Goal: Information Seeking & Learning: Learn about a topic

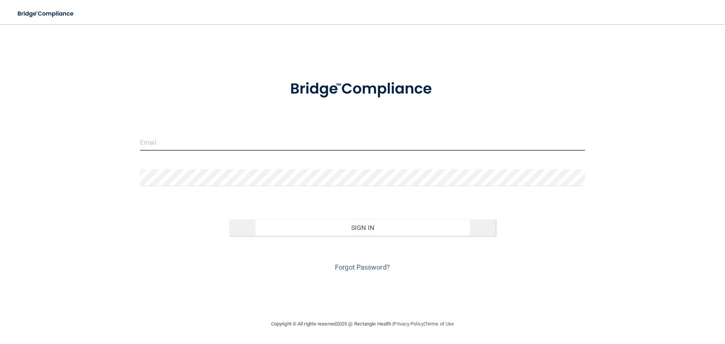
type input "[EMAIL_ADDRESS][DOMAIN_NAME]"
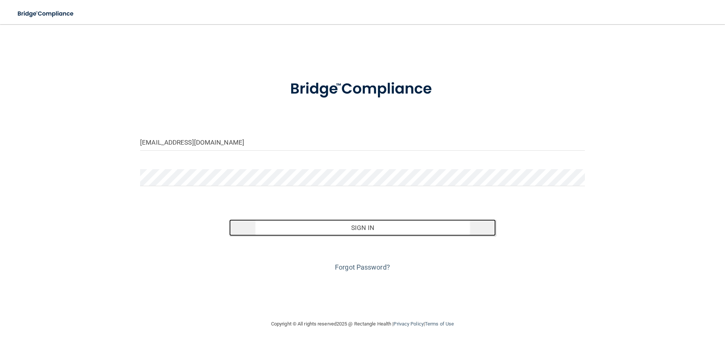
click at [365, 225] on button "Sign In" at bounding box center [362, 227] width 267 height 17
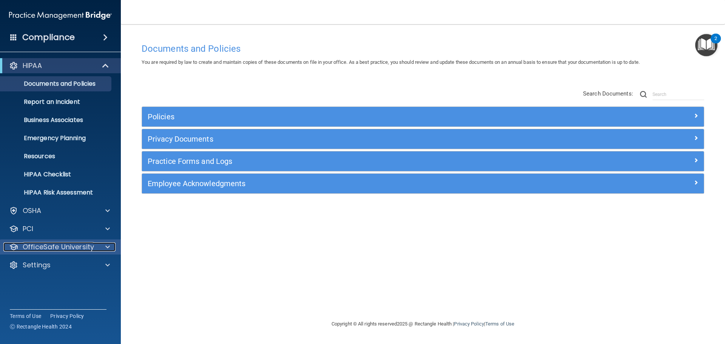
click at [107, 245] on span at bounding box center [107, 246] width 5 height 9
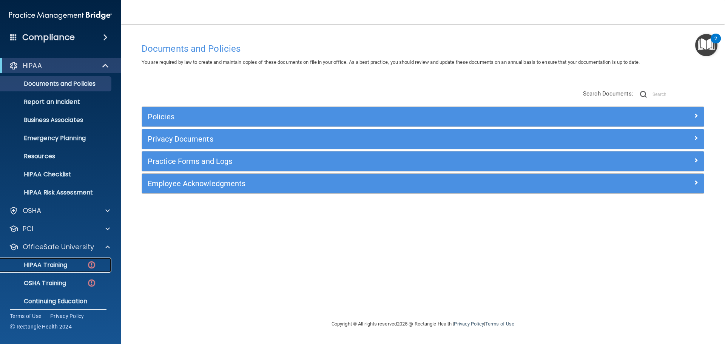
click at [91, 265] on img at bounding box center [91, 264] width 9 height 9
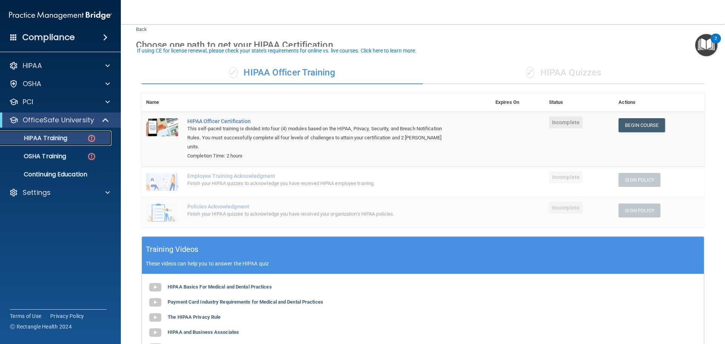
scroll to position [38, 0]
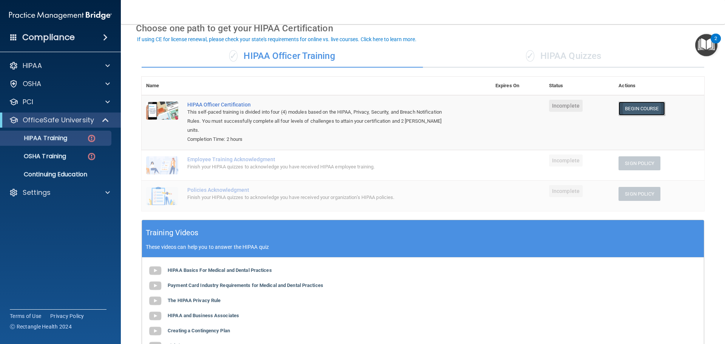
click at [628, 112] on link "Begin Course" at bounding box center [641, 109] width 46 height 14
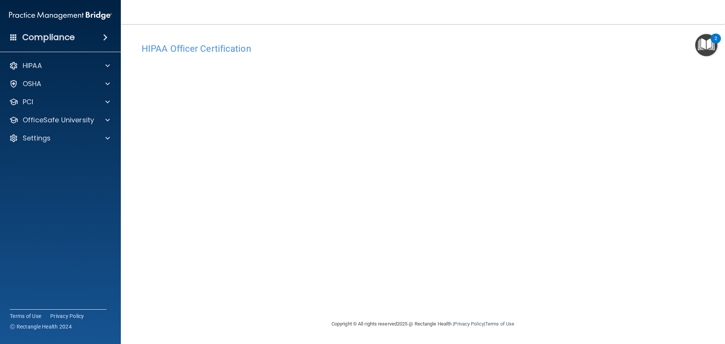
click at [711, 39] on div "2" at bounding box center [715, 39] width 10 height 10
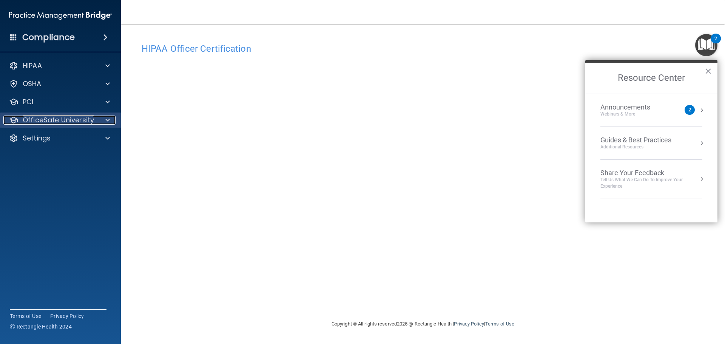
click at [111, 122] on div at bounding box center [106, 119] width 19 height 9
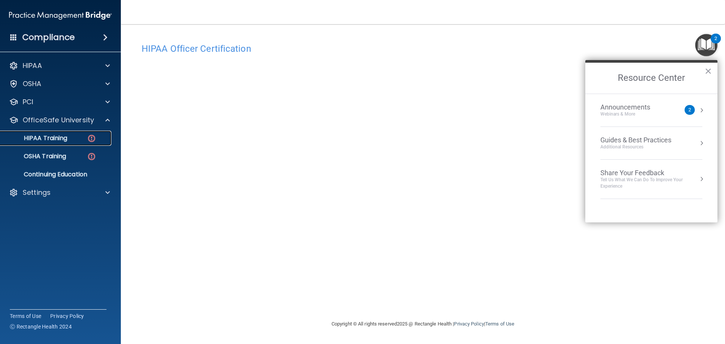
click at [53, 140] on p "HIPAA Training" at bounding box center [36, 138] width 62 height 8
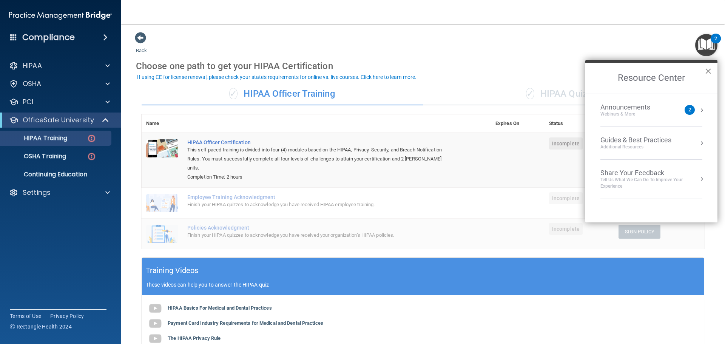
click at [708, 68] on button "×" at bounding box center [707, 71] width 7 height 12
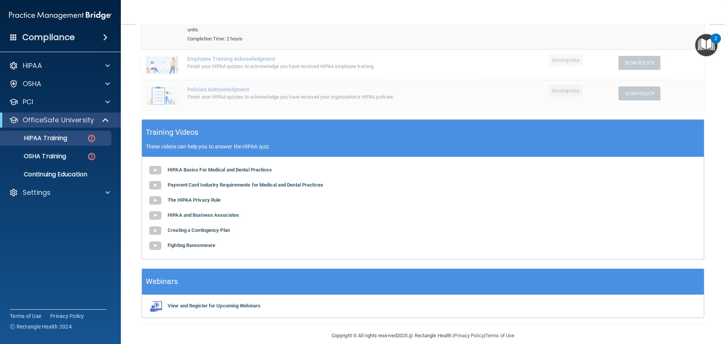
scroll to position [139, 0]
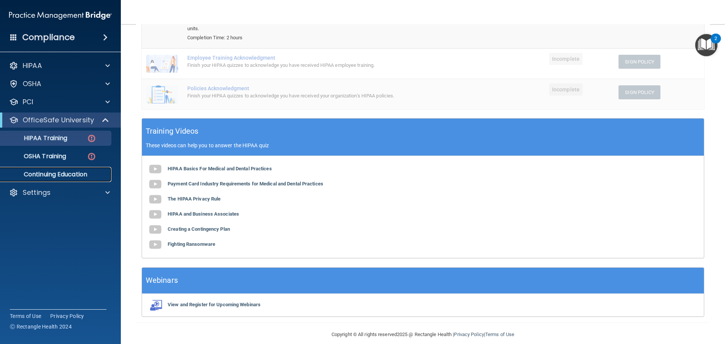
click at [52, 172] on p "Continuing Education" at bounding box center [56, 175] width 103 height 8
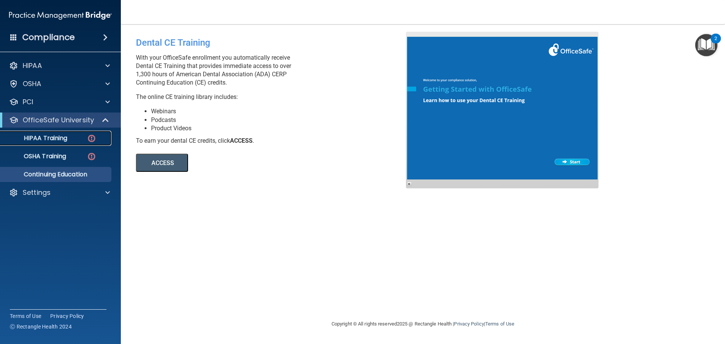
click at [47, 138] on p "HIPAA Training" at bounding box center [36, 138] width 62 height 8
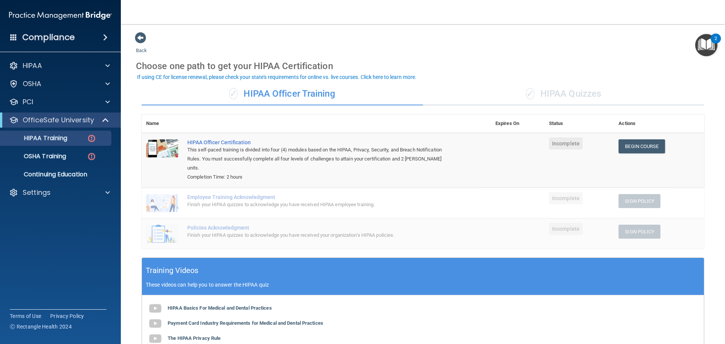
click at [597, 95] on div "✓ HIPAA Quizzes" at bounding box center [563, 94] width 281 height 23
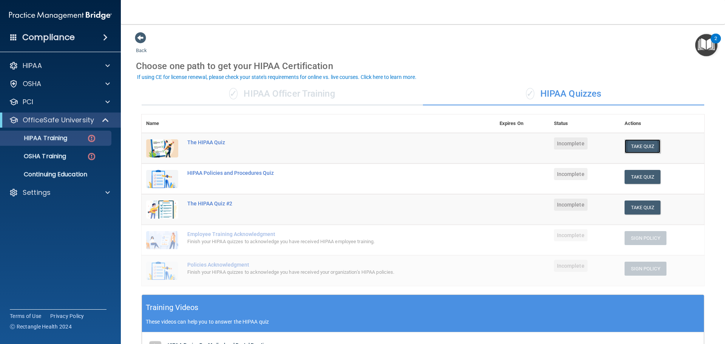
click at [647, 145] on button "Take Quiz" at bounding box center [642, 146] width 36 height 14
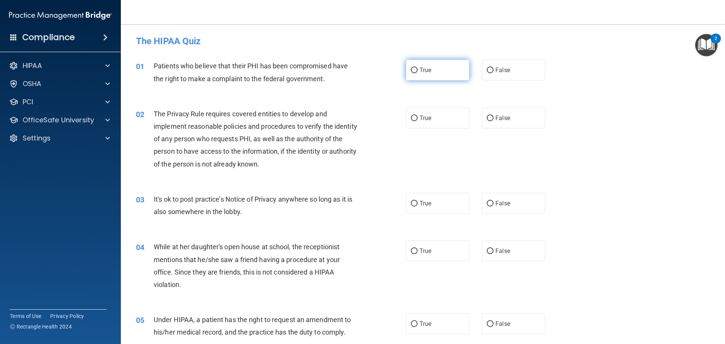
click at [411, 70] on input "True" at bounding box center [414, 71] width 7 height 6
radio input "true"
click at [411, 115] on input "True" at bounding box center [414, 118] width 7 height 6
radio input "true"
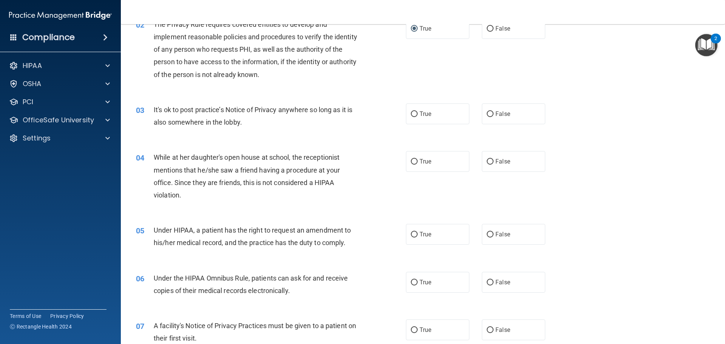
scroll to position [113, 0]
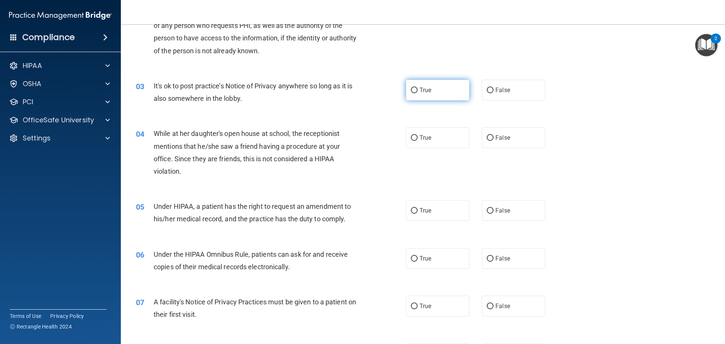
click at [411, 88] on input "True" at bounding box center [414, 91] width 7 height 6
radio input "true"
click at [486, 137] on input "False" at bounding box center [489, 138] width 7 height 6
radio input "true"
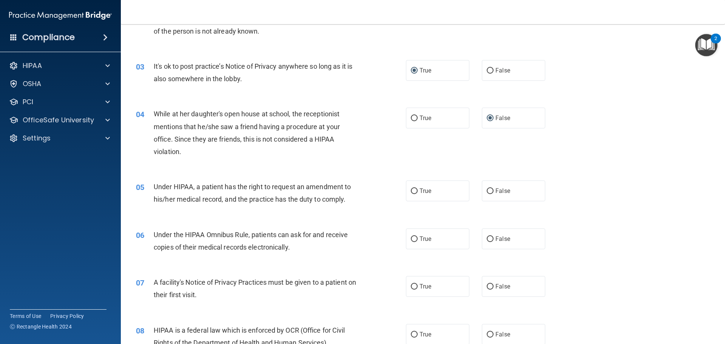
scroll to position [226, 0]
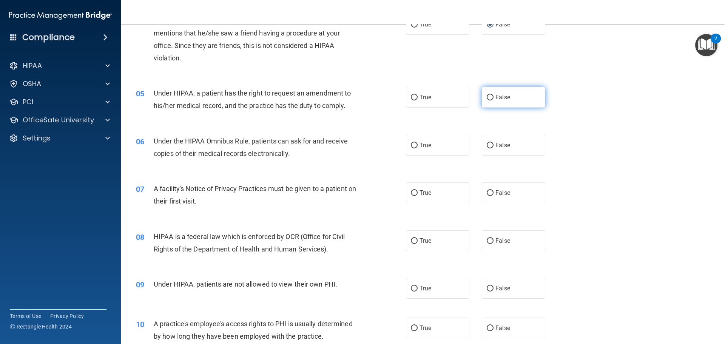
click at [487, 96] on input "False" at bounding box center [489, 98] width 7 height 6
radio input "true"
click at [411, 145] on input "True" at bounding box center [414, 146] width 7 height 6
radio input "true"
click at [411, 194] on input "True" at bounding box center [414, 193] width 7 height 6
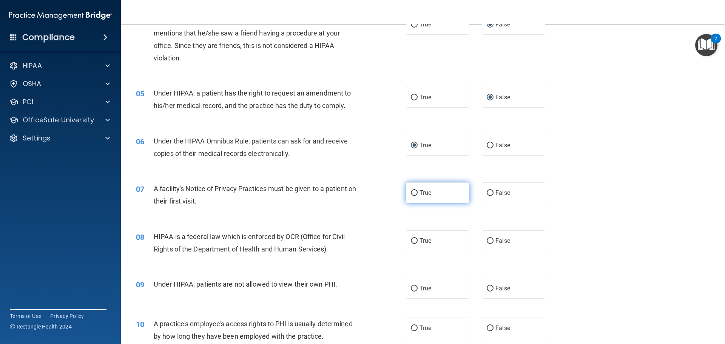
radio input "true"
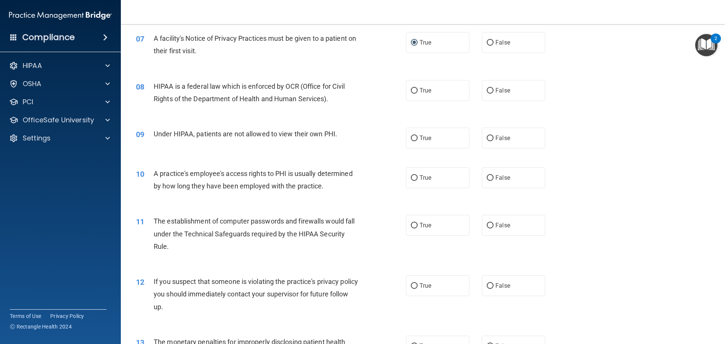
scroll to position [377, 0]
click at [413, 88] on input "True" at bounding box center [414, 90] width 7 height 6
radio input "true"
drag, startPoint x: 485, startPoint y: 137, endPoint x: 470, endPoint y: 143, distance: 16.7
click at [486, 137] on input "False" at bounding box center [489, 138] width 7 height 6
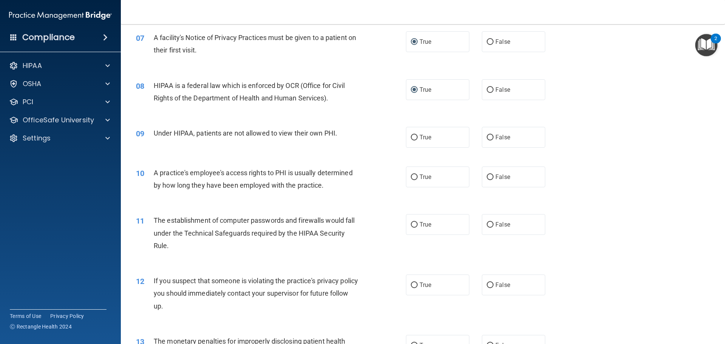
radio input "true"
click at [487, 178] on input "False" at bounding box center [489, 177] width 7 height 6
radio input "true"
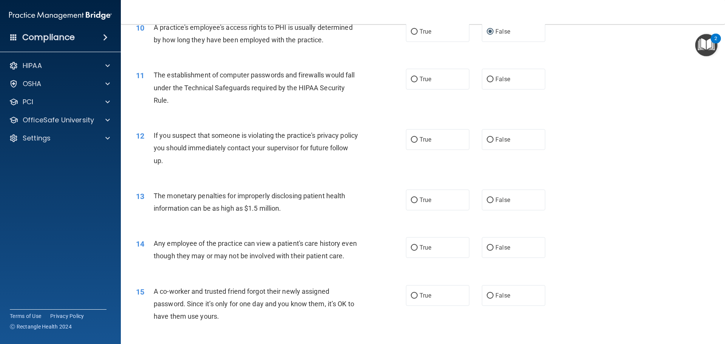
scroll to position [528, 0]
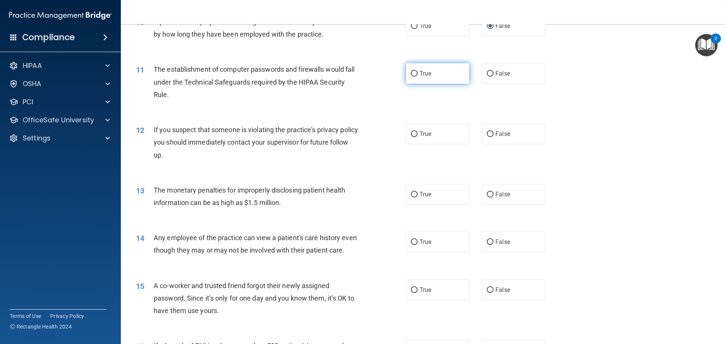
click at [411, 72] on input "True" at bounding box center [414, 74] width 7 height 6
radio input "true"
click at [412, 133] on input "True" at bounding box center [414, 134] width 7 height 6
radio input "true"
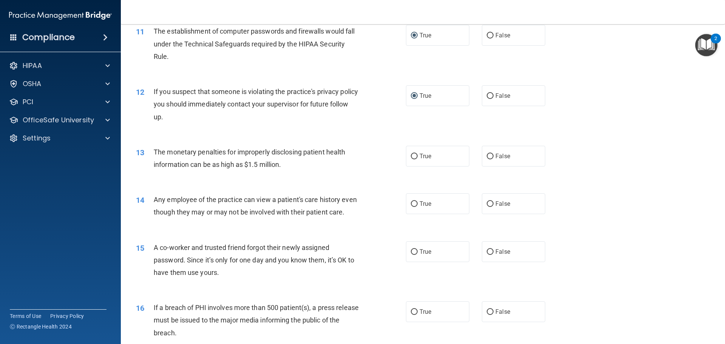
scroll to position [604, 0]
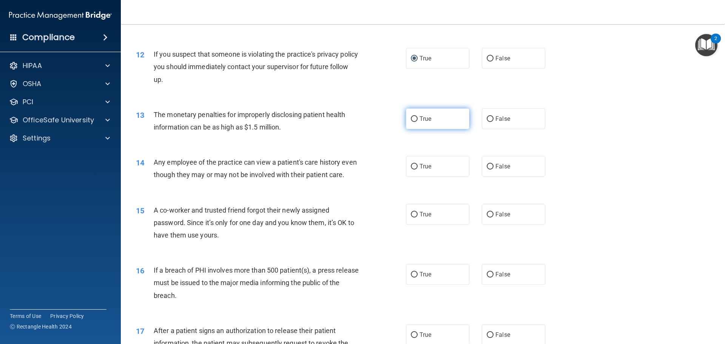
click at [411, 119] on input "True" at bounding box center [414, 119] width 7 height 6
radio input "true"
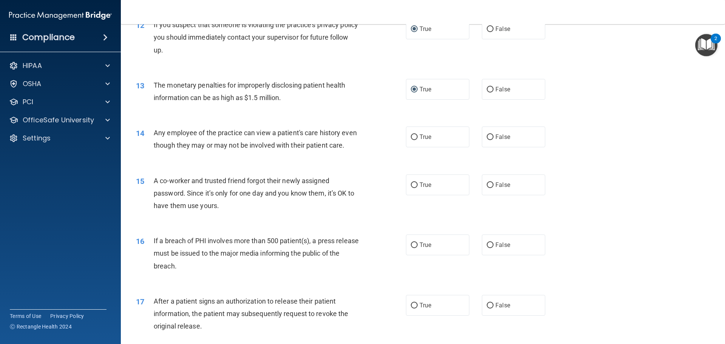
scroll to position [688, 0]
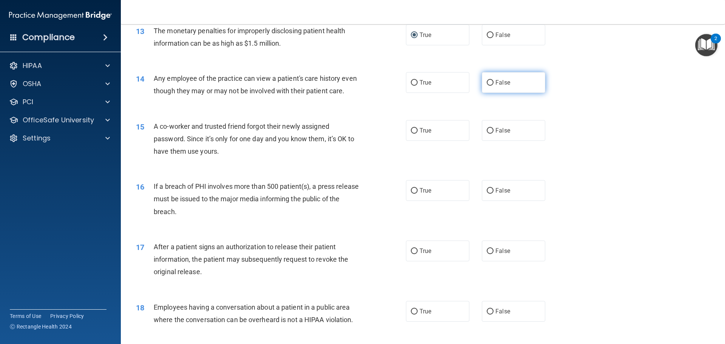
drag, startPoint x: 487, startPoint y: 82, endPoint x: 403, endPoint y: 109, distance: 88.3
click at [487, 83] on input "False" at bounding box center [489, 83] width 7 height 6
radio input "true"
click at [486, 134] on input "False" at bounding box center [489, 131] width 7 height 6
radio input "true"
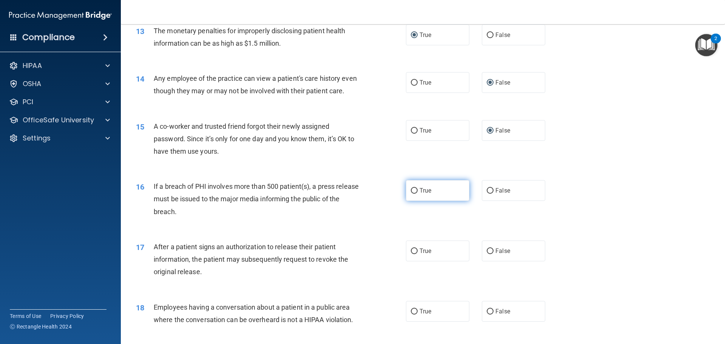
click at [411, 194] on input "True" at bounding box center [414, 191] width 7 height 6
radio input "true"
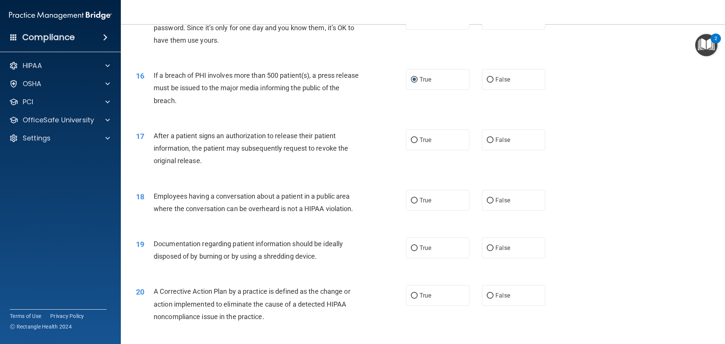
scroll to position [801, 0]
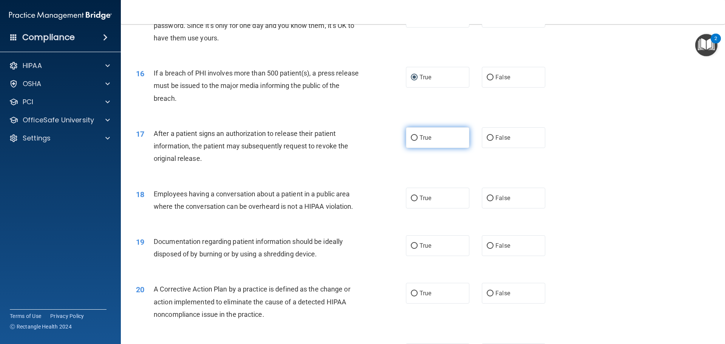
click at [413, 141] on input "True" at bounding box center [414, 138] width 7 height 6
radio input "true"
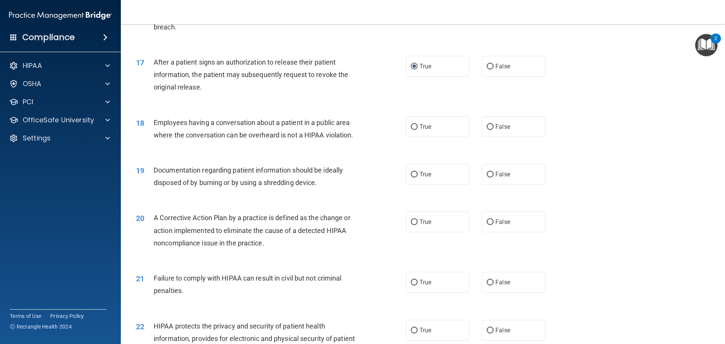
scroll to position [914, 0]
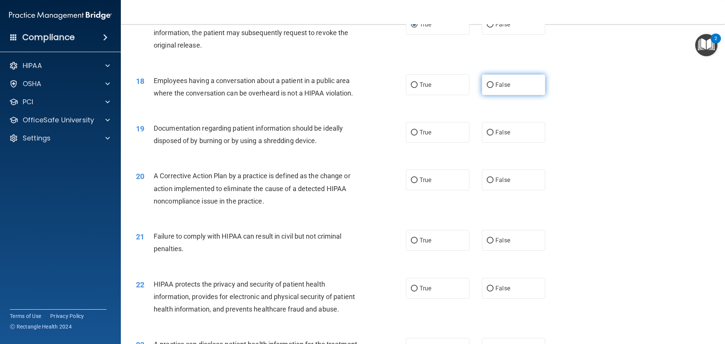
click at [486, 88] on input "False" at bounding box center [489, 85] width 7 height 6
radio input "true"
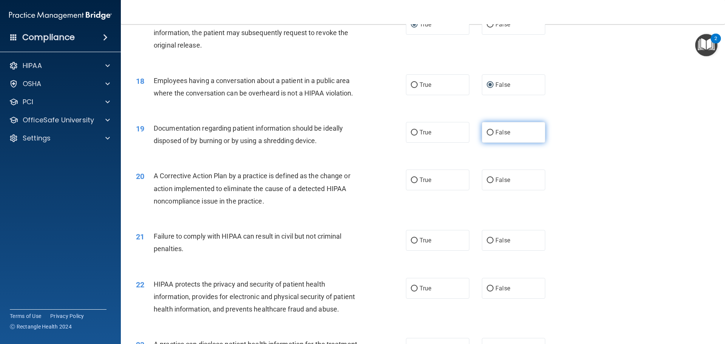
click at [488, 135] on input "False" at bounding box center [489, 133] width 7 height 6
radio input "true"
click at [411, 183] on input "True" at bounding box center [414, 180] width 7 height 6
radio input "true"
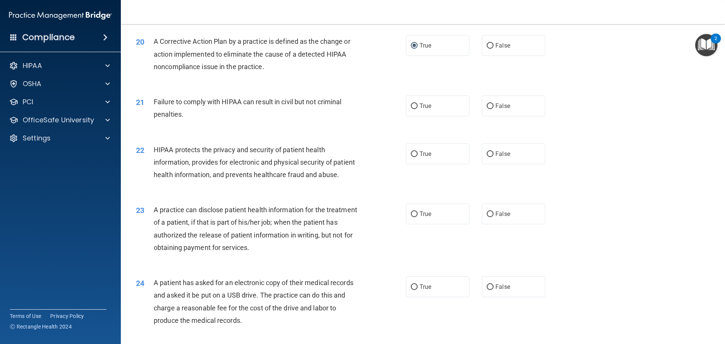
scroll to position [1065, 0]
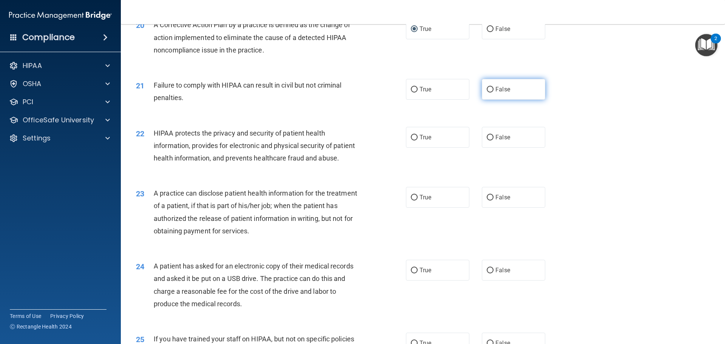
click at [488, 92] on input "False" at bounding box center [489, 90] width 7 height 6
radio input "true"
click at [412, 140] on input "True" at bounding box center [414, 138] width 7 height 6
radio input "true"
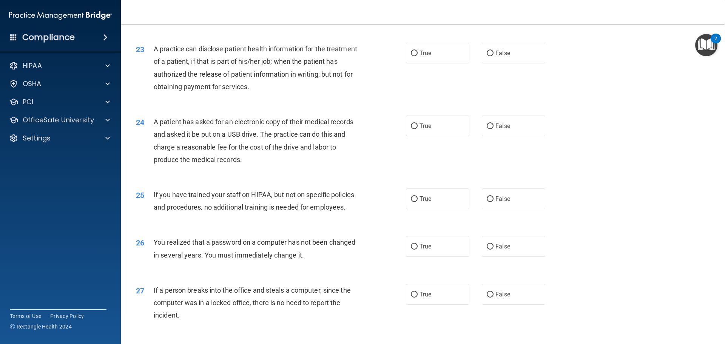
scroll to position [1216, 0]
